Goal: Find specific page/section: Find specific page/section

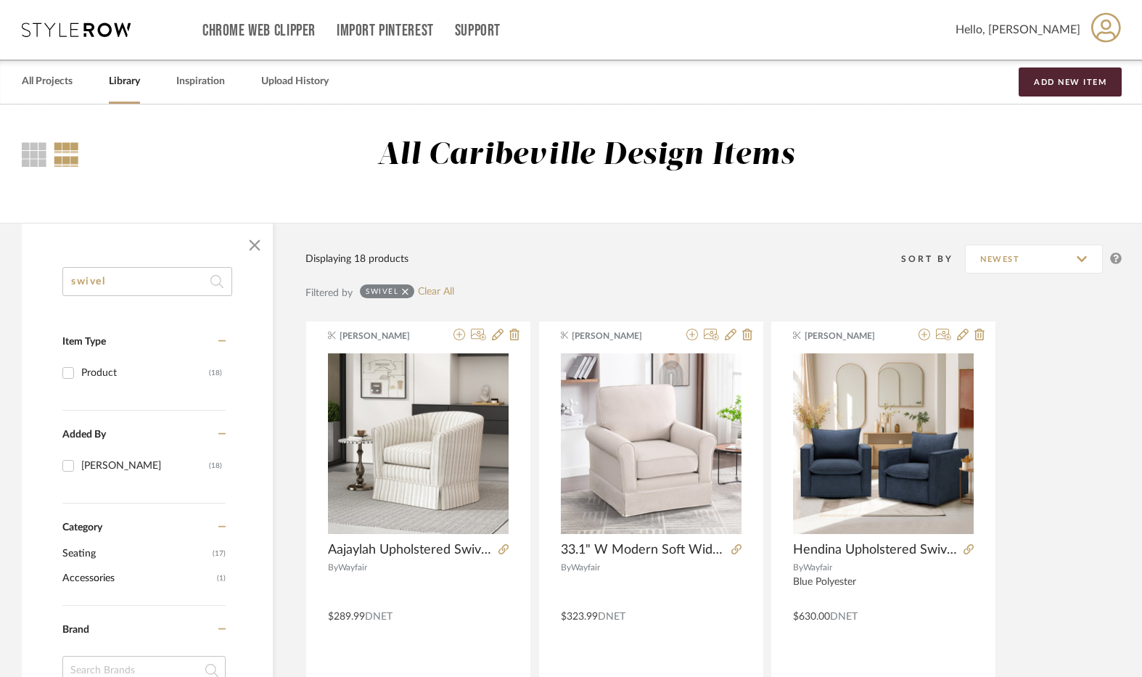
click at [105, 286] on input "swivel" at bounding box center [147, 281] width 170 height 29
type input "s"
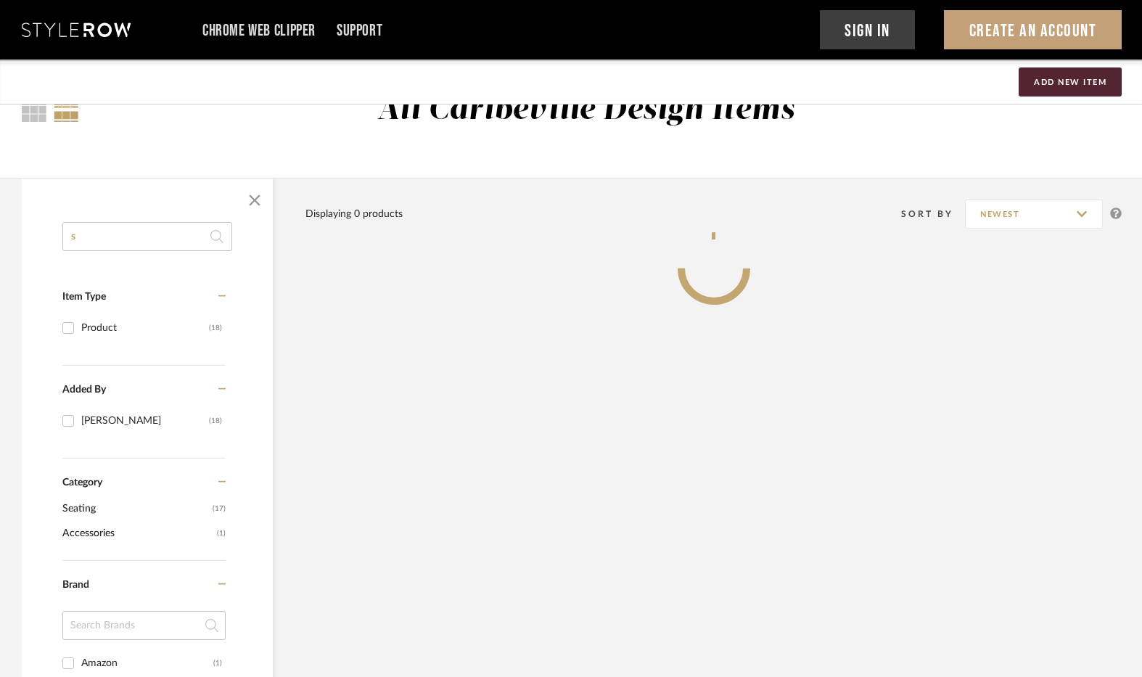
type input "st"
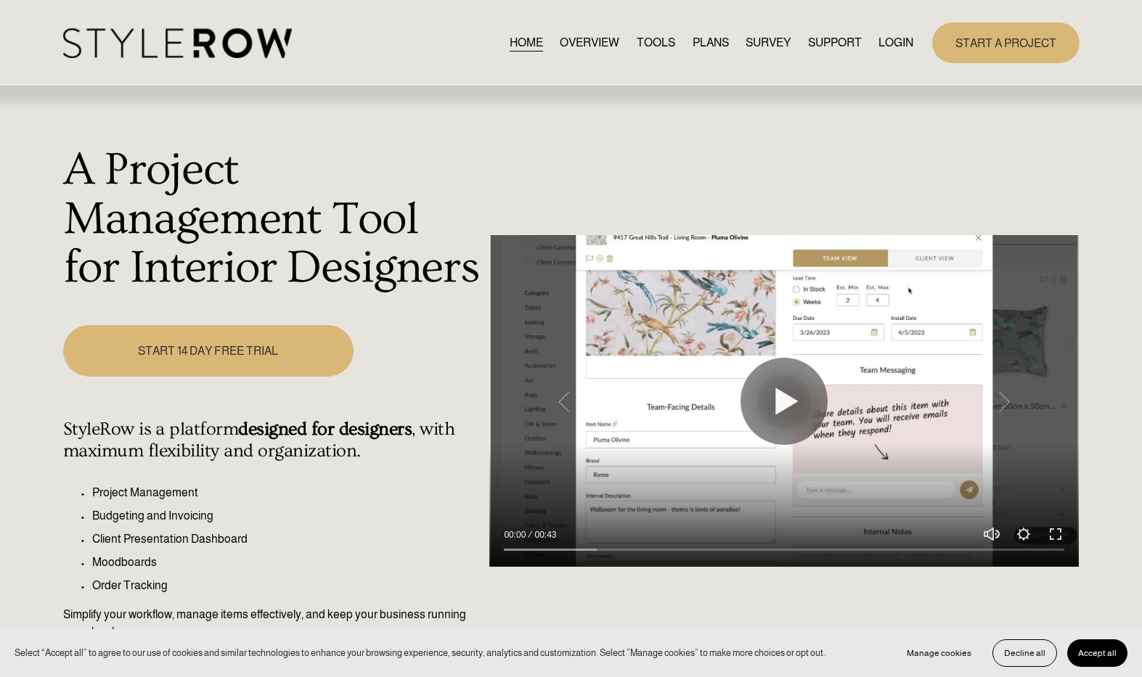
click at [893, 34] on link "LOGIN" at bounding box center [895, 43] width 35 height 20
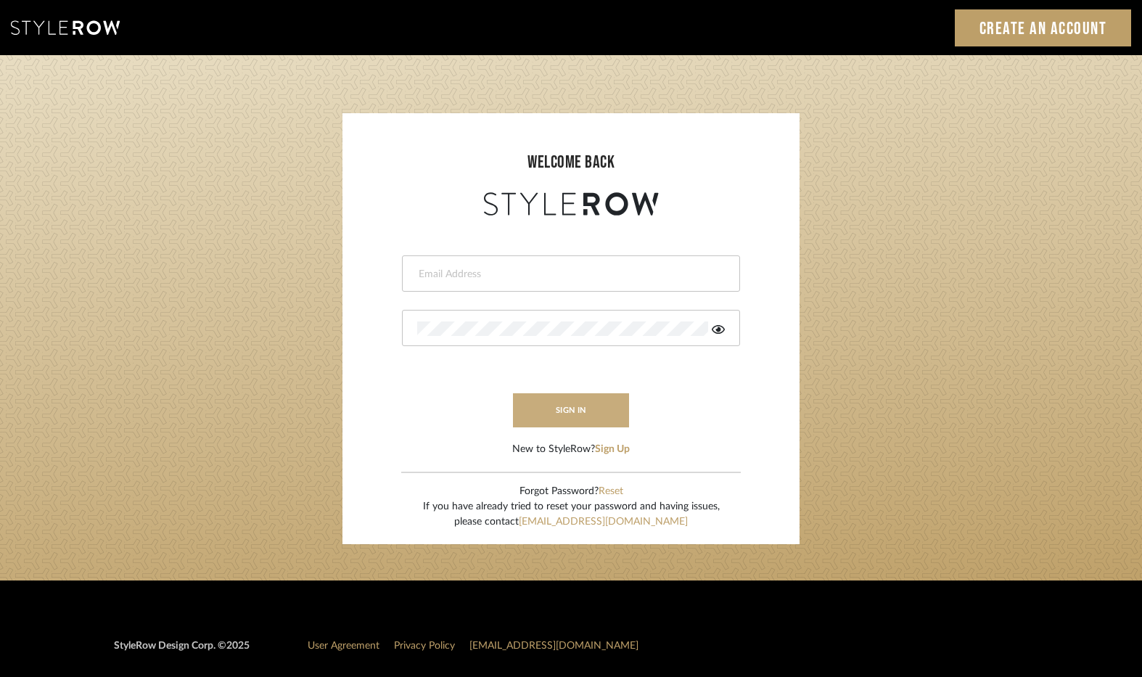
type input "[EMAIL_ADDRESS][DOMAIN_NAME]"
click at [571, 409] on button "sign in" at bounding box center [571, 410] width 116 height 34
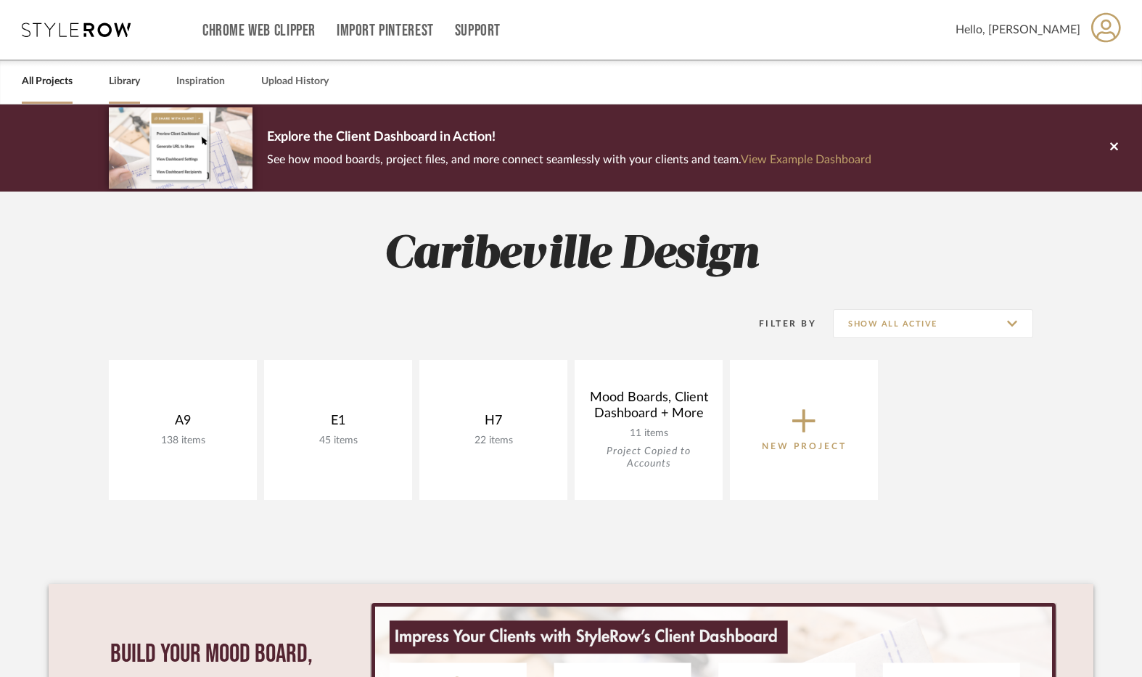
click at [128, 86] on link "Library" at bounding box center [124, 82] width 31 height 20
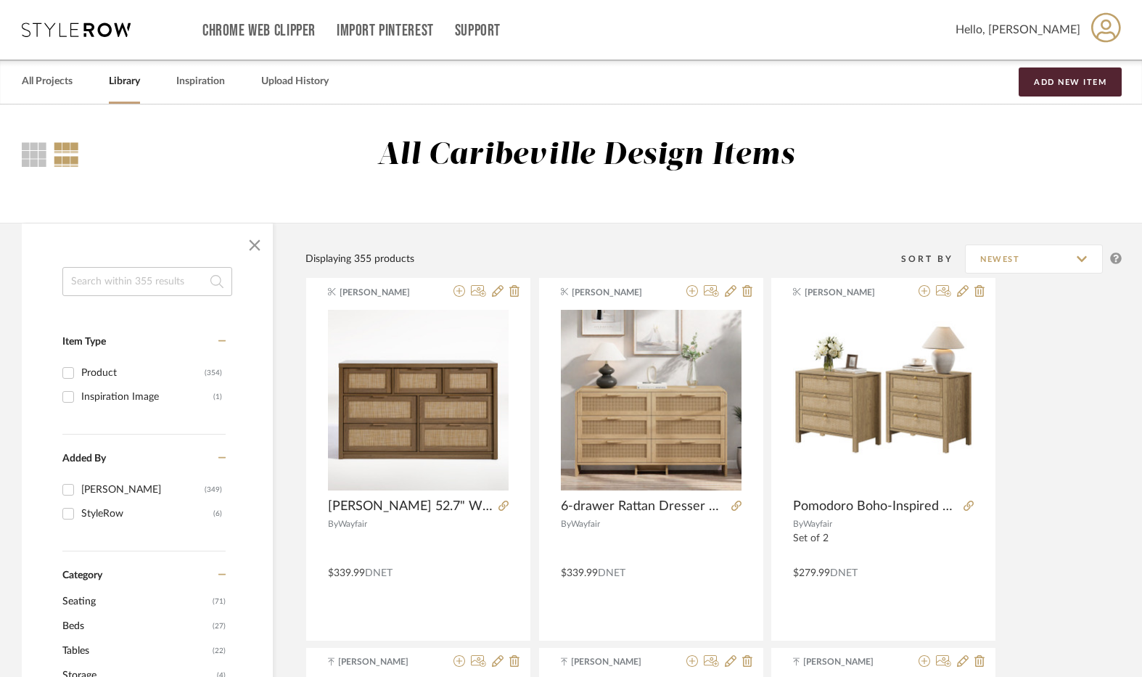
click at [160, 285] on input at bounding box center [147, 281] width 170 height 29
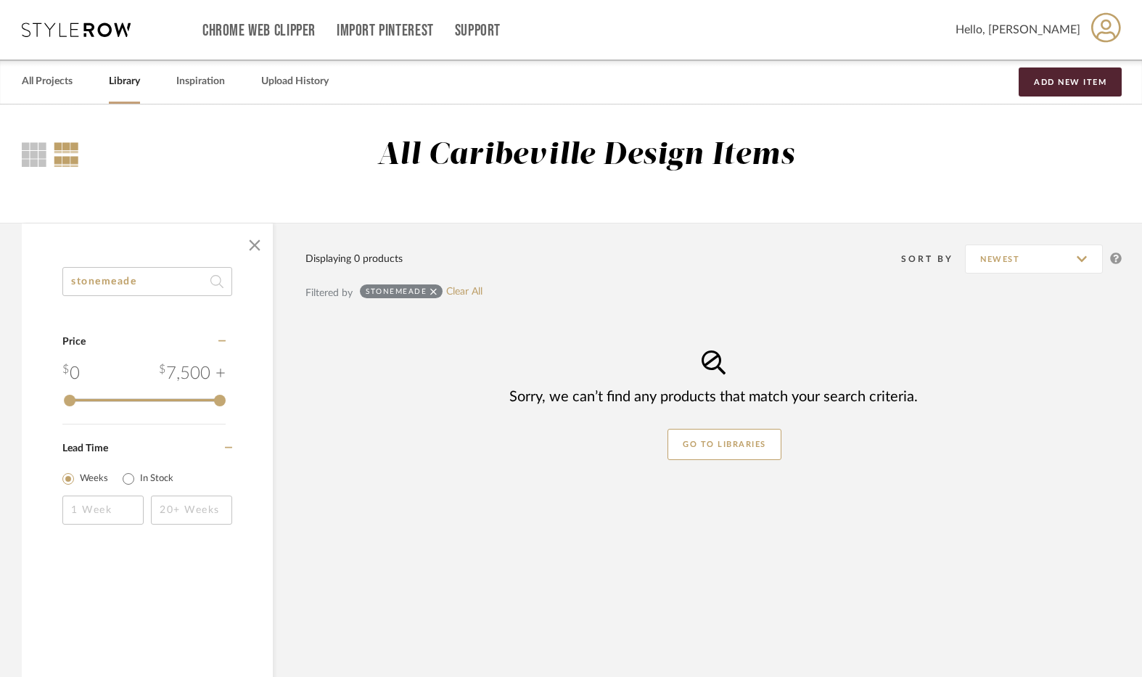
type input "stonemeade"
